Goal: Transaction & Acquisition: Purchase product/service

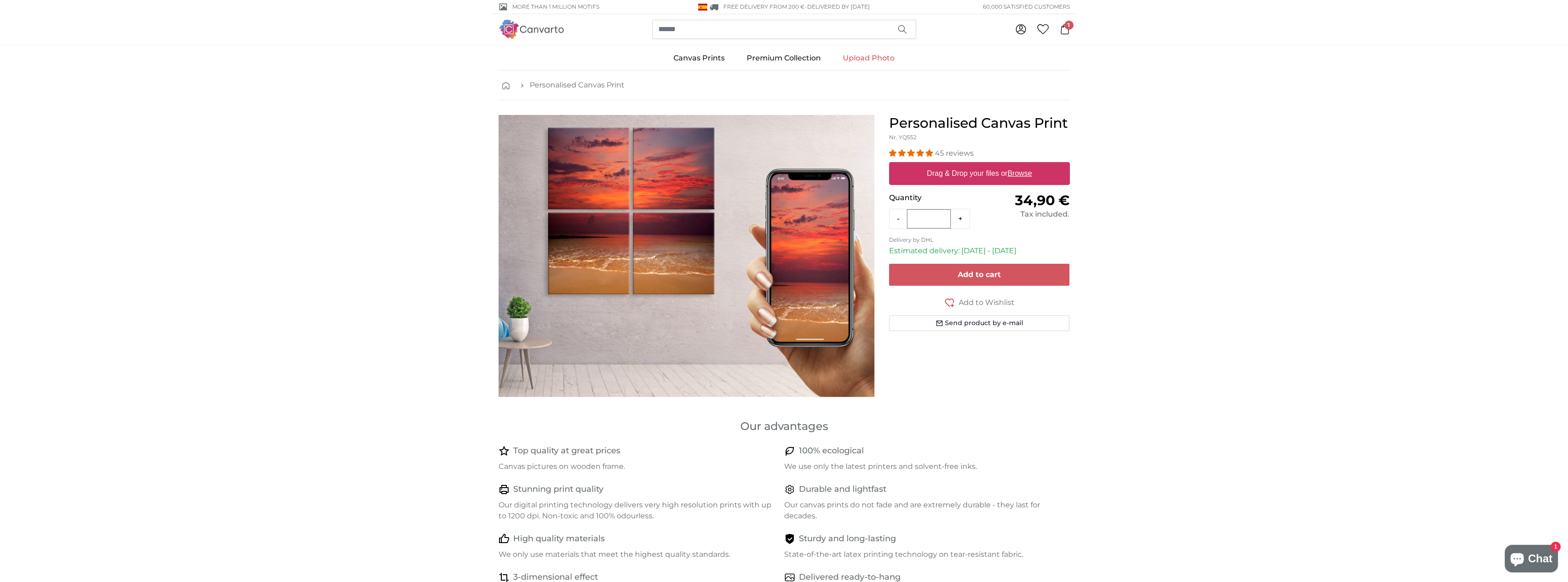
click at [1023, 171] on u "Browse" at bounding box center [1019, 173] width 24 height 8
click at [1023, 164] on input "Drag & Drop your files or Browse" at bounding box center [979, 163] width 181 height 3
type input "**********"
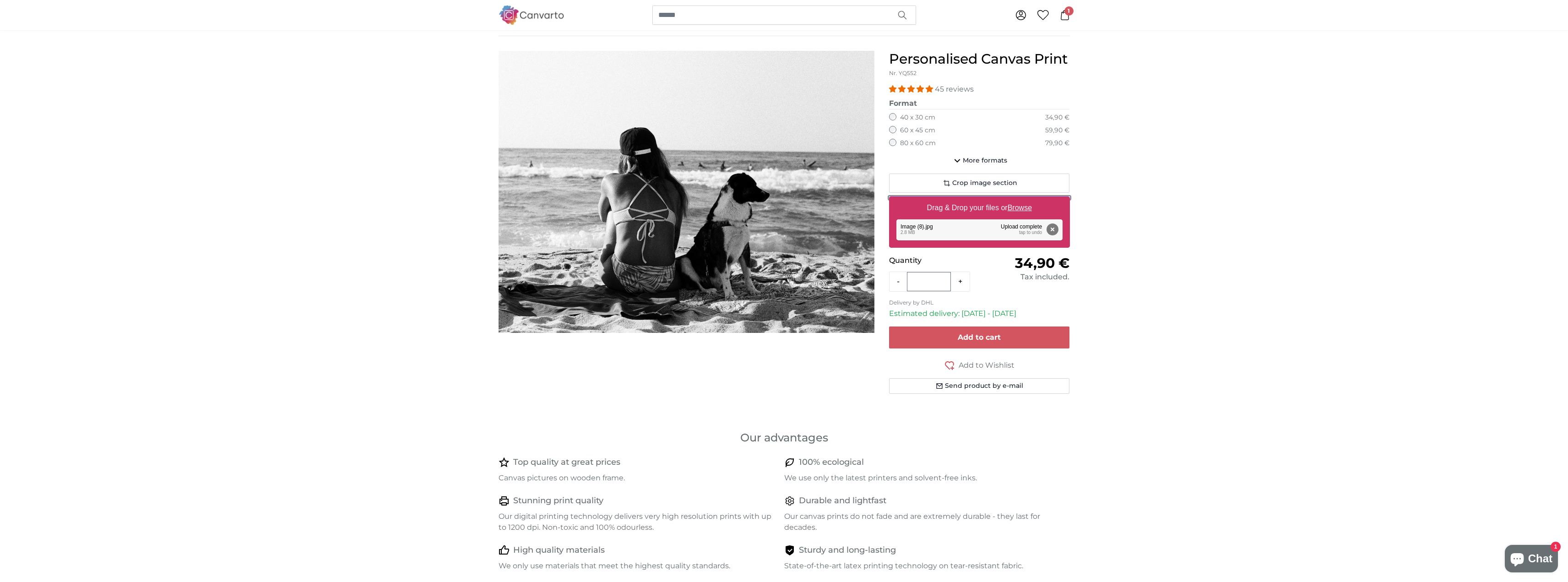
scroll to position [46, 0]
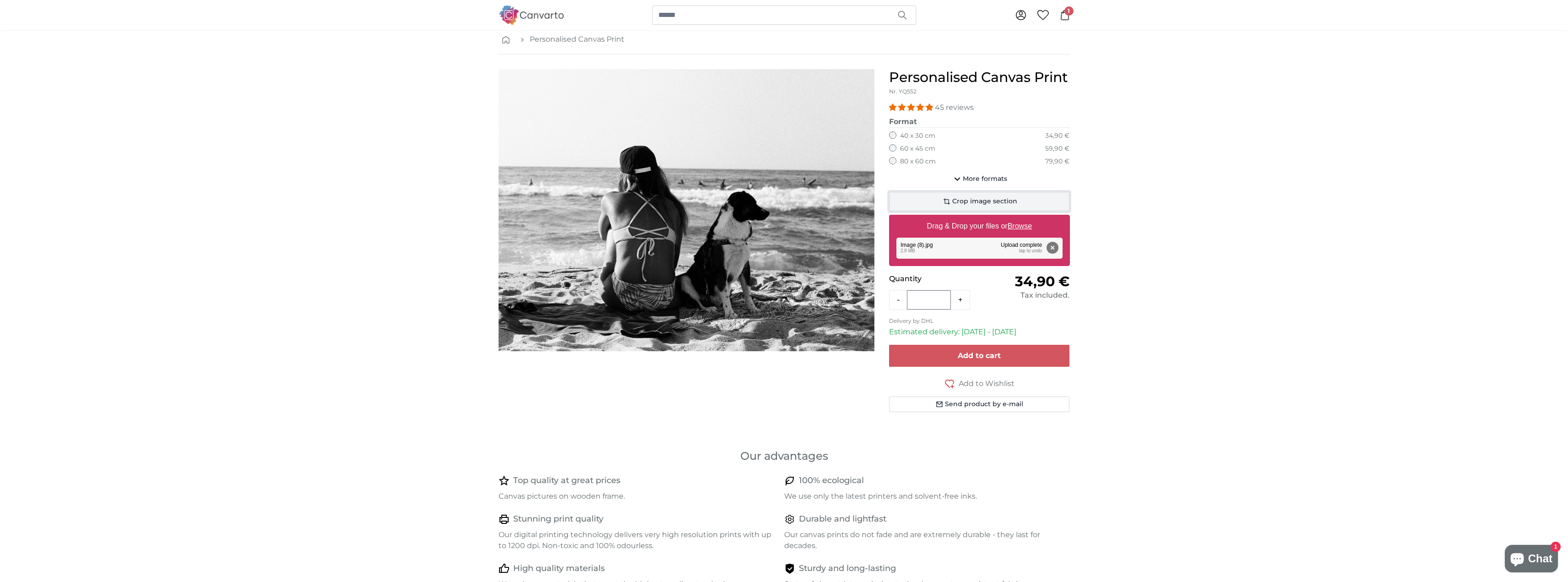
click at [1015, 204] on span "Crop image section" at bounding box center [984, 201] width 65 height 9
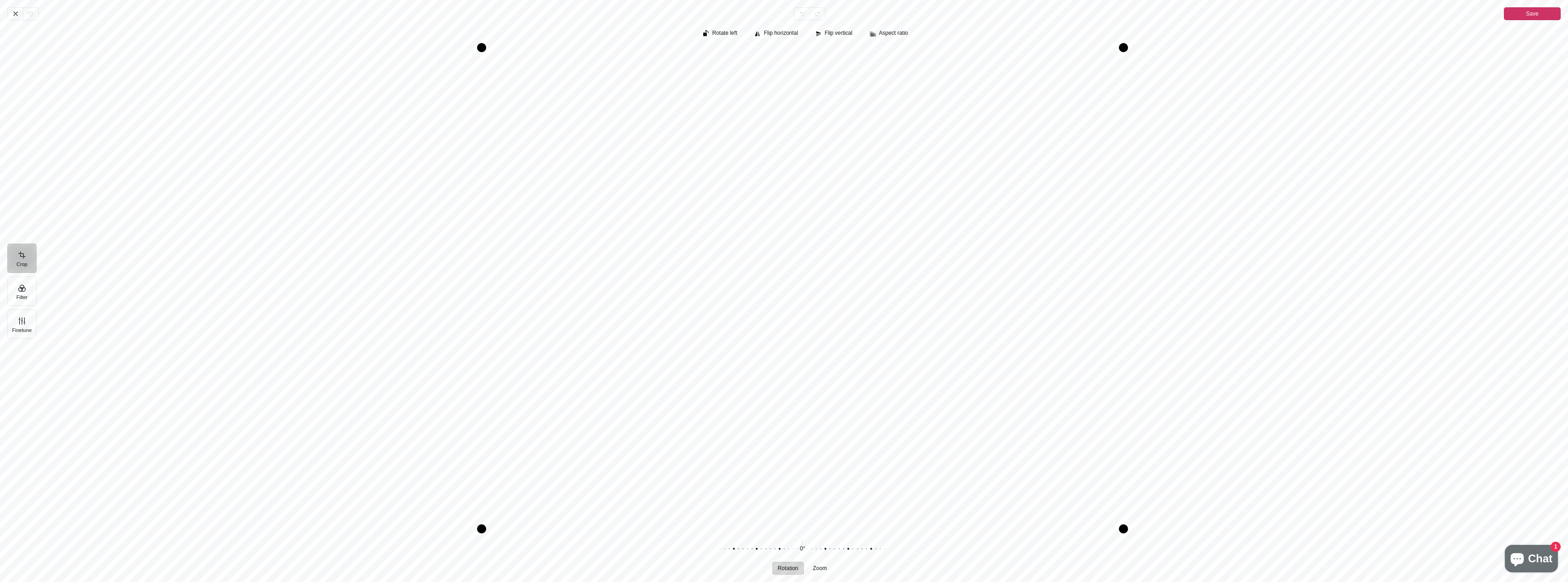
click at [1521, 14] on button "Save" at bounding box center [1532, 13] width 57 height 13
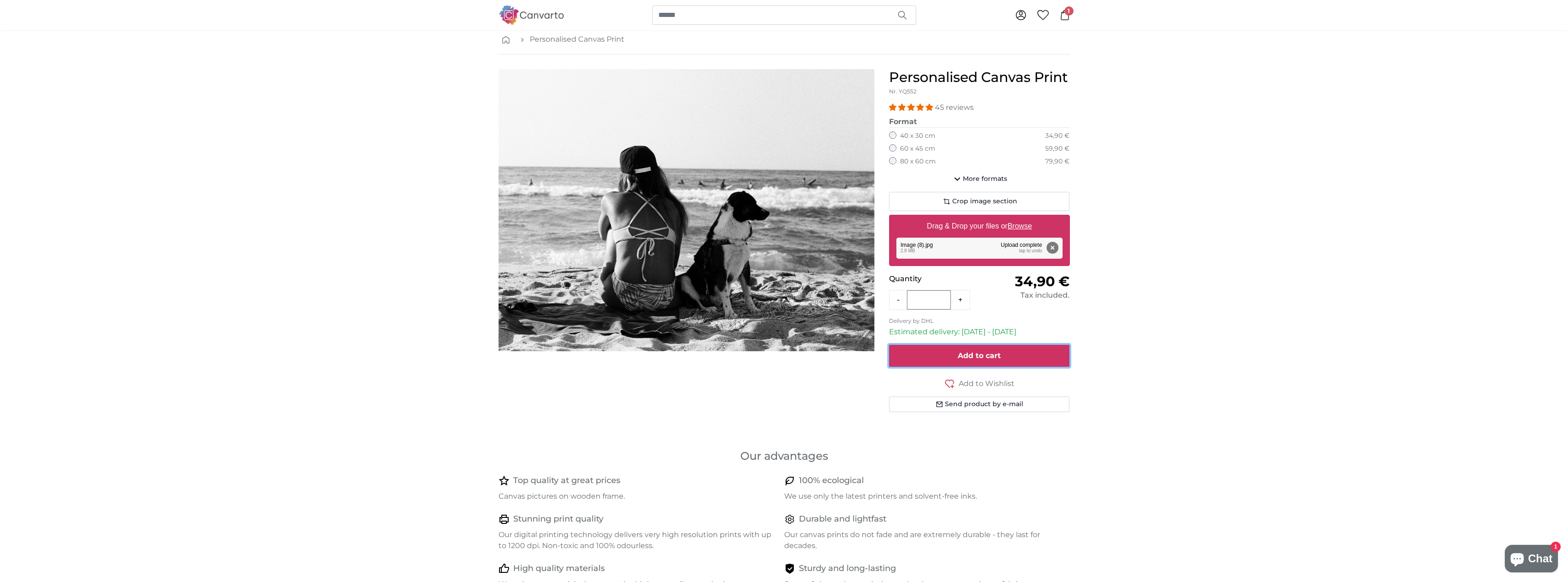
click at [1008, 350] on button "Add to cart" at bounding box center [979, 355] width 181 height 22
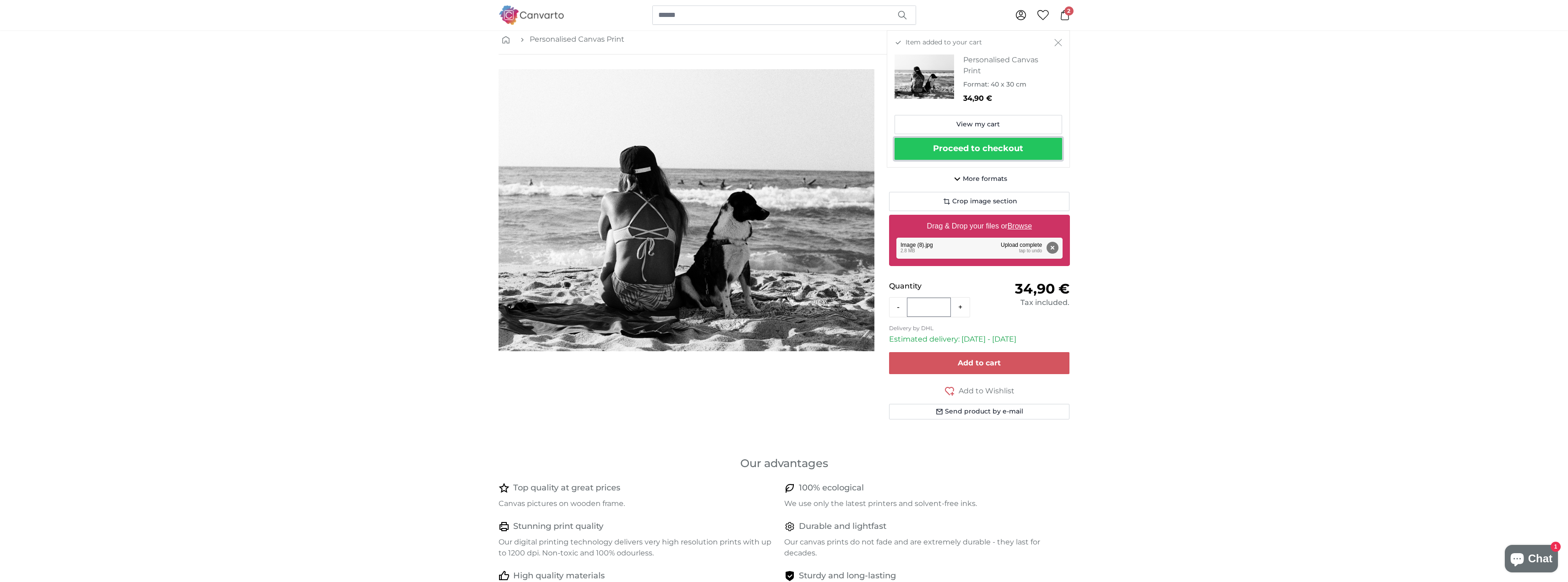
click at [1031, 155] on button "Proceed to checkout" at bounding box center [977, 149] width 167 height 22
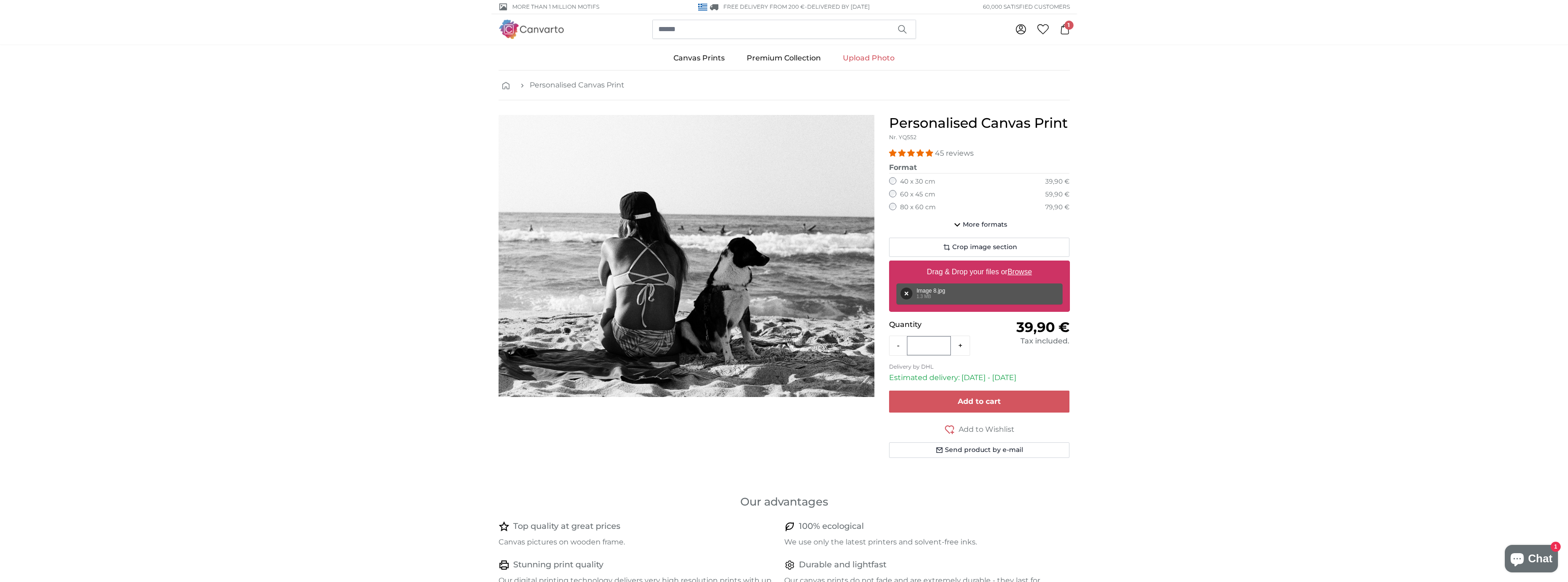
click at [1065, 22] on span "1" at bounding box center [1068, 24] width 9 height 9
